Goal: Share content: Share content

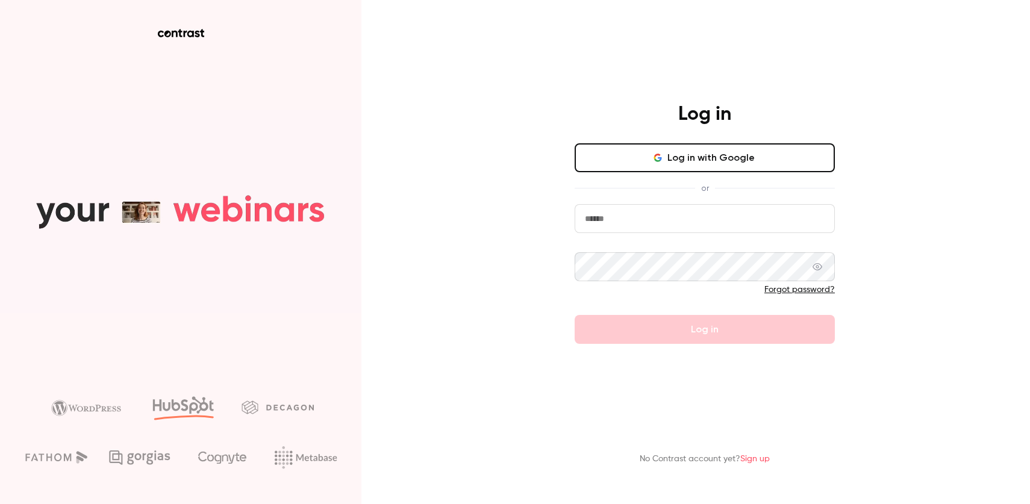
click at [621, 156] on button "Log in with Google" at bounding box center [705, 157] width 260 height 29
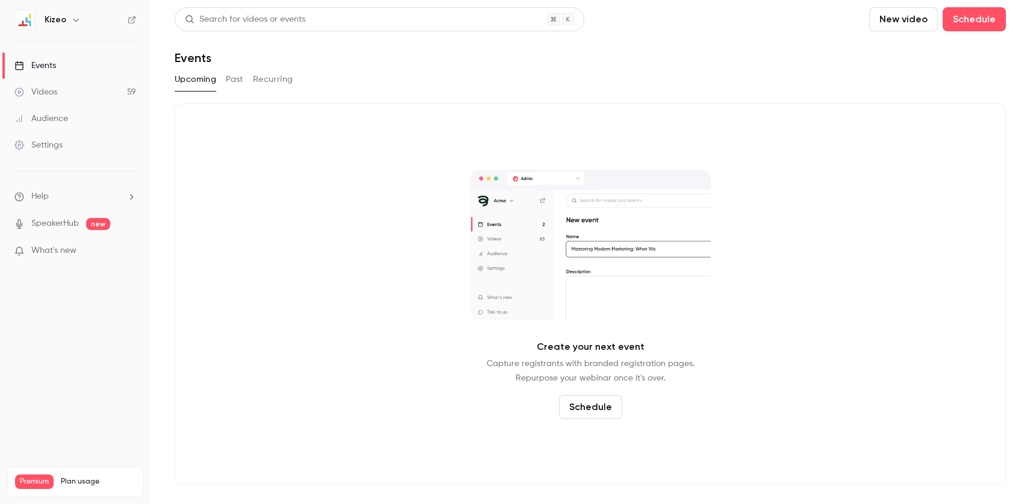
click at [91, 96] on link "Videos 59" at bounding box center [75, 92] width 151 height 27
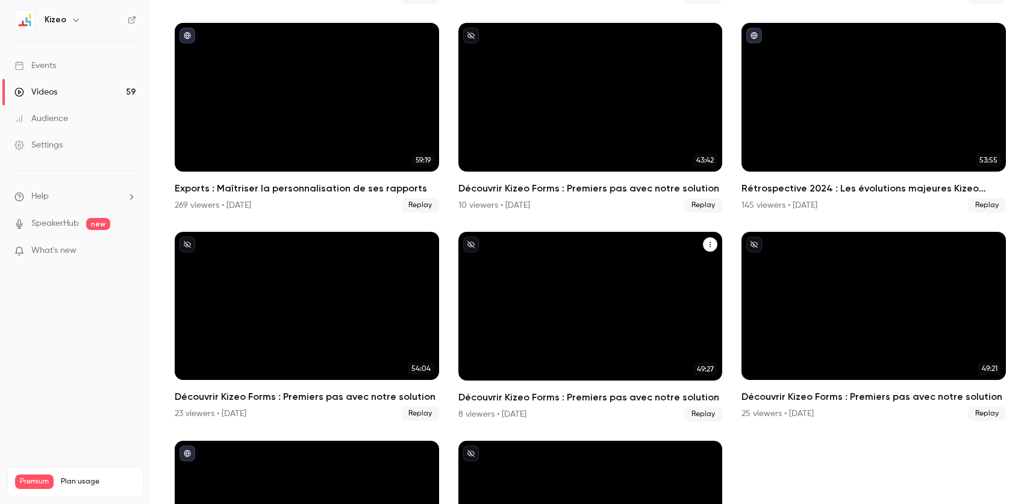
scroll to position [917, 0]
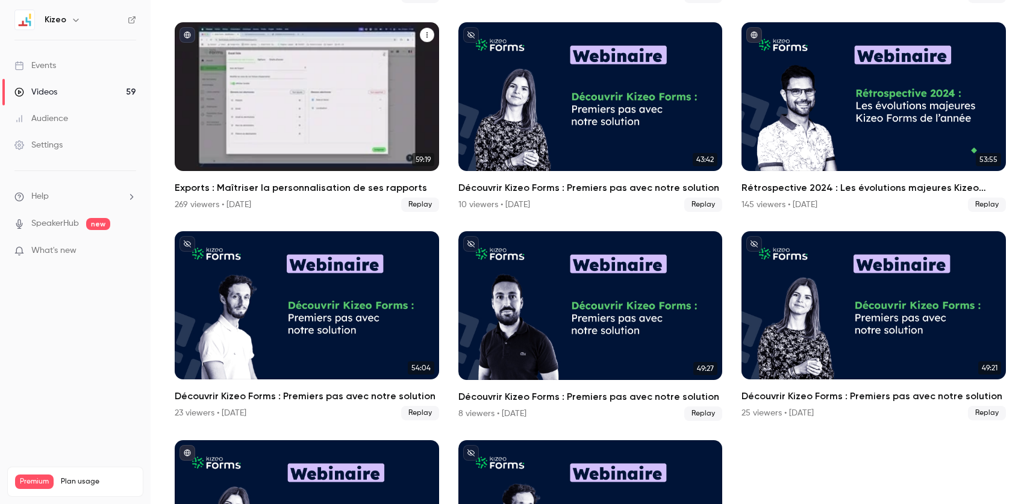
click at [353, 104] on div "Exports : Maîtriser la personnalisation de ses rapports" at bounding box center [307, 96] width 265 height 149
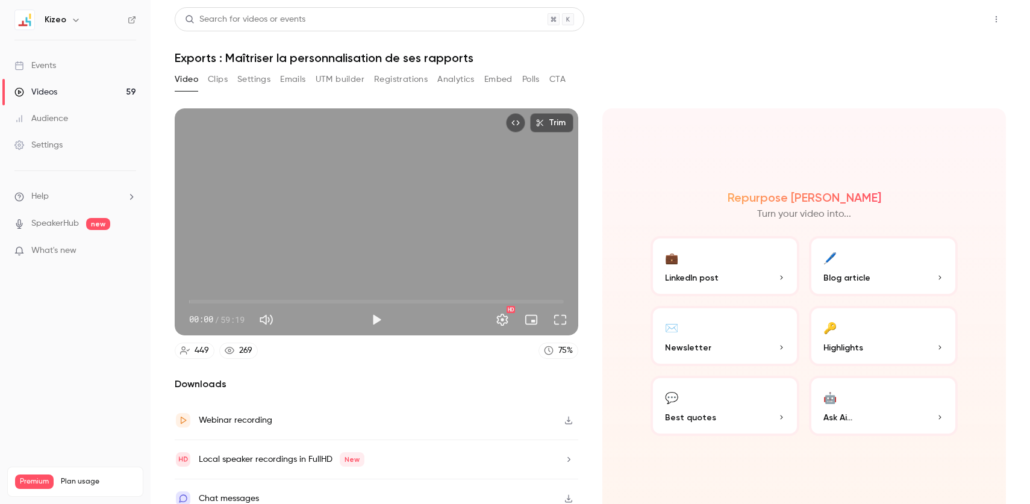
click at [936, 24] on button "Share" at bounding box center [954, 19] width 48 height 24
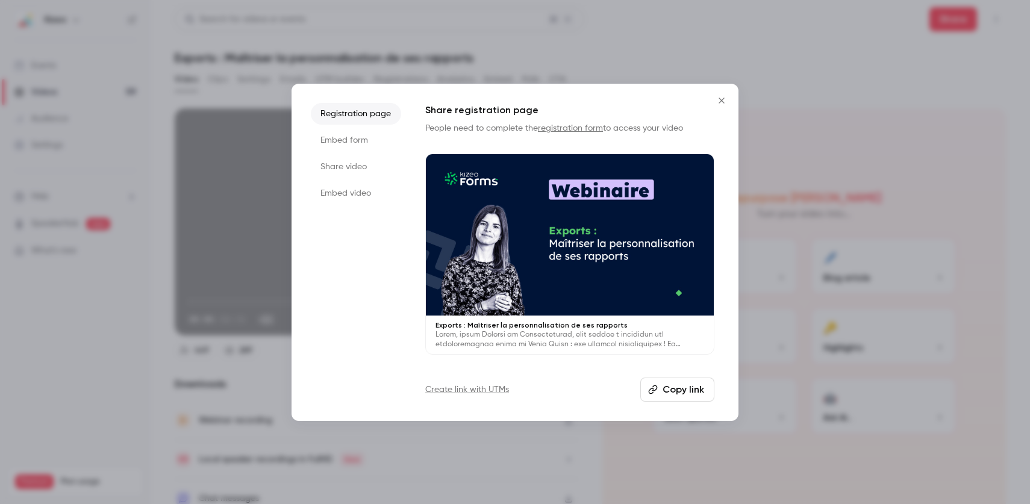
click at [357, 167] on li "Share video" at bounding box center [356, 167] width 90 height 22
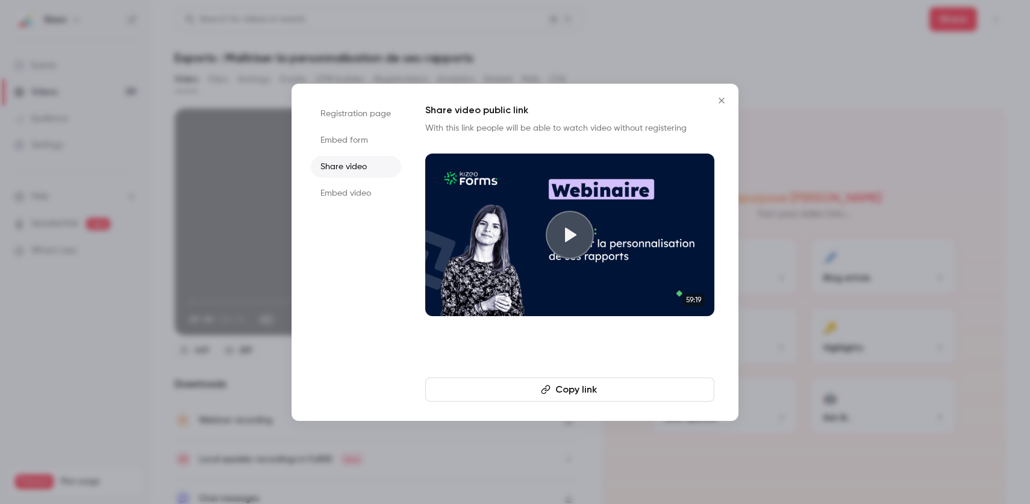
click at [632, 386] on button "Copy link" at bounding box center [569, 390] width 289 height 24
